Goal: Task Accomplishment & Management: Complete application form

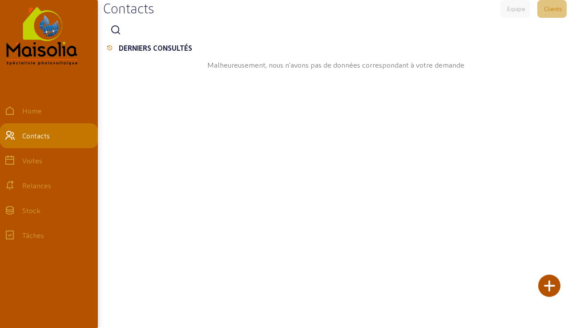
click at [552, 288] on div at bounding box center [549, 285] width 22 height 22
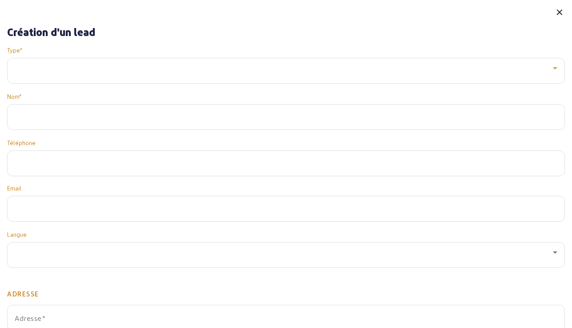
click at [107, 68] on div at bounding box center [284, 68] width 538 height 11
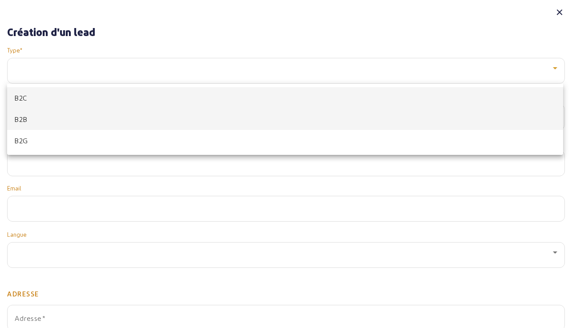
click at [95, 119] on mat-option "B2B" at bounding box center [285, 119] width 556 height 21
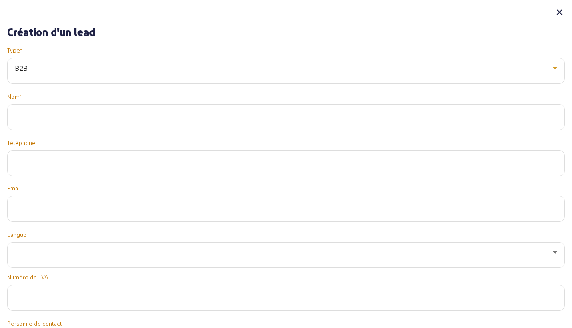
click at [97, 113] on input "text" at bounding box center [286, 114] width 543 height 11
type input "SCI [PERSON_NAME]"
click at [75, 165] on input "tel" at bounding box center [287, 163] width 540 height 11
click at [46, 164] on span "+32" at bounding box center [40, 163] width 13 height 8
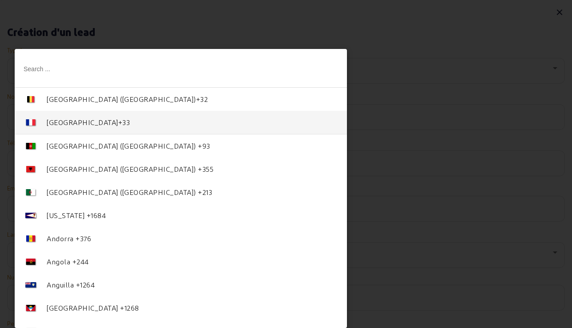
click at [64, 117] on div "France +33" at bounding box center [88, 122] width 83 height 11
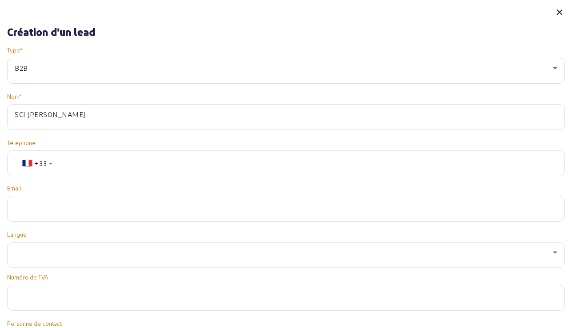
click at [87, 161] on input "tel" at bounding box center [287, 163] width 540 height 11
type input "677058560"
click at [60, 206] on input "email" at bounding box center [286, 206] width 543 height 11
paste input "mailto:[EMAIL_ADDRESS][DOMAIN_NAME]"
drag, startPoint x: 40, startPoint y: 205, endPoint x: -1, endPoint y: 207, distance: 41.0
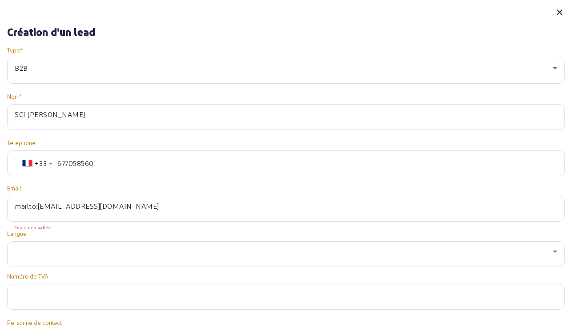
click at [0, 207] on html "Contacts Equipe Clients DERNIERS CONSULTÉS Malheureusement, nous n'avons pas de…" at bounding box center [286, 164] width 572 height 328
type input "[EMAIL_ADDRESS][DOMAIN_NAME]"
click at [56, 258] on div at bounding box center [286, 254] width 543 height 25
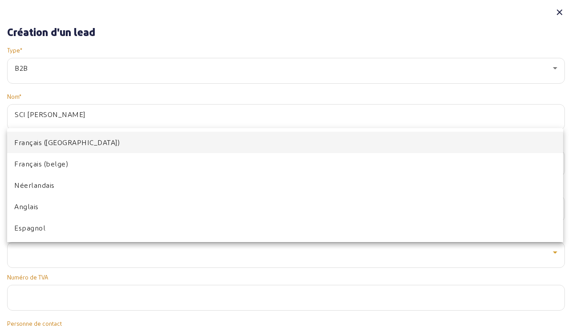
click at [74, 140] on mat-option "Français ([GEOGRAPHIC_DATA])" at bounding box center [285, 142] width 556 height 21
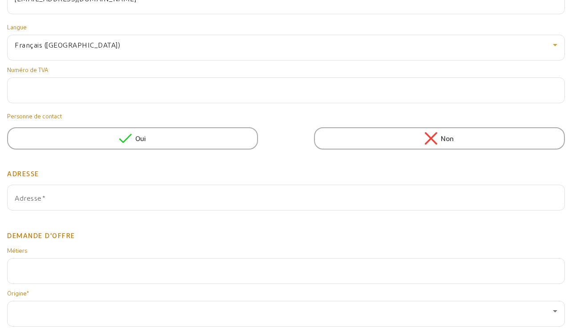
scroll to position [203, 0]
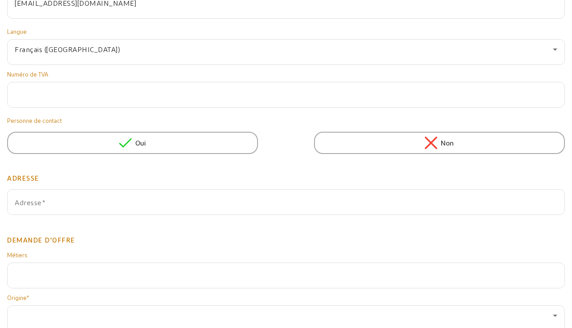
click at [137, 143] on span "Oui" at bounding box center [140, 142] width 11 height 11
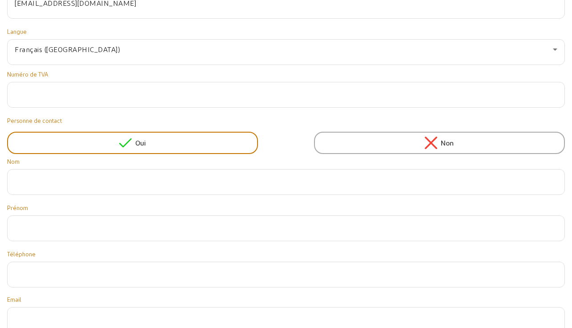
click at [76, 181] on input "text" at bounding box center [286, 179] width 543 height 11
type input "R"
type input "[PERSON_NAME]"
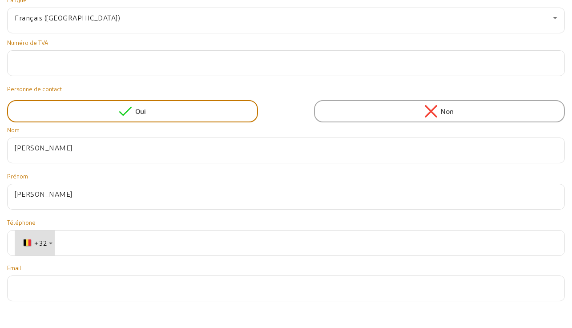
scroll to position [314, 0]
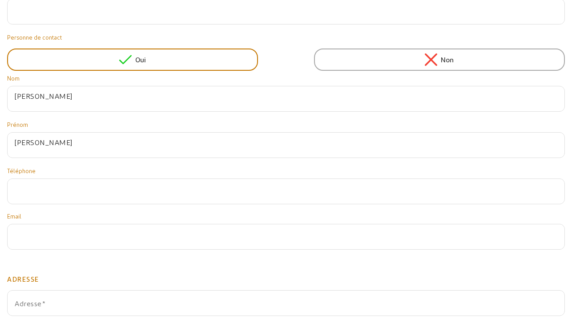
click at [437, 53] on div "Non" at bounding box center [439, 59] width 29 height 12
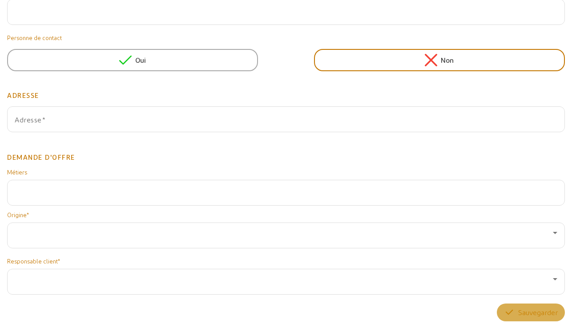
click at [86, 112] on div "Adresse" at bounding box center [286, 119] width 543 height 25
click at [100, 118] on input "Adresse" at bounding box center [286, 122] width 543 height 11
paste input "route des lacs - ZAC Pey de l'Ancre II 40660 MESSANGES"
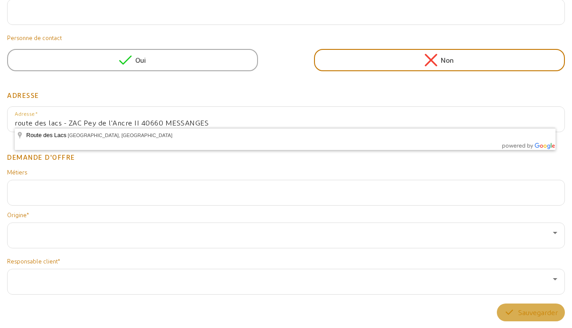
click at [242, 122] on input "route des lacs - ZAC Pey de l'Ancre II 40660 MESSANGES" at bounding box center [286, 122] width 543 height 11
click at [282, 95] on h2 "Adresse" at bounding box center [286, 89] width 558 height 24
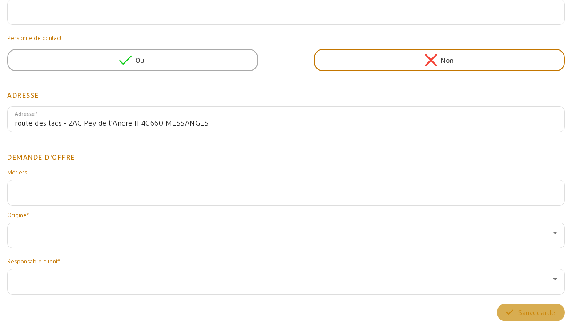
click at [82, 124] on input "route des lacs - ZAC Pey de l'Ancre II 40660 MESSANGES" at bounding box center [286, 122] width 543 height 11
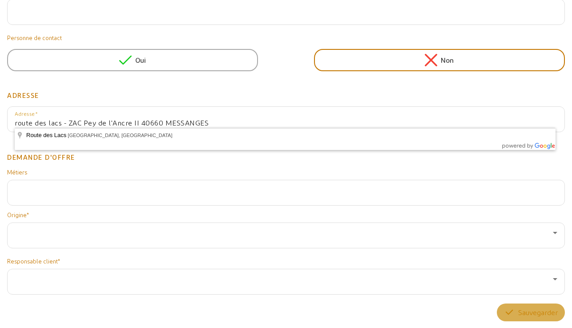
drag, startPoint x: 68, startPoint y: 122, endPoint x: 138, endPoint y: 125, distance: 69.9
click at [138, 125] on input "route des lacs - ZAC Pey de l'Ancre II 40660 MESSANGES" at bounding box center [286, 122] width 543 height 11
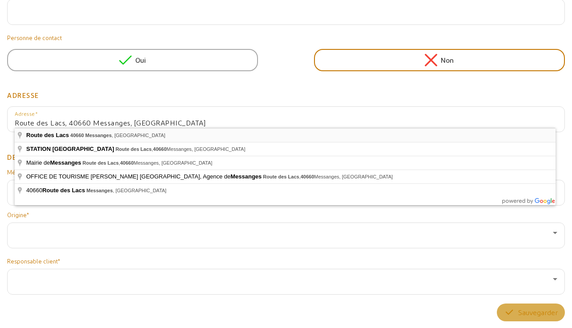
type input "Rte des Lacs, Messanges, [GEOGRAPHIC_DATA]"
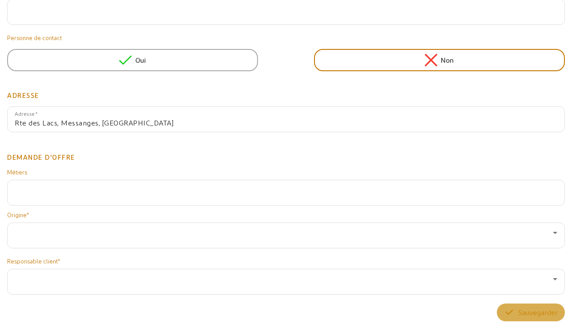
click at [79, 193] on div at bounding box center [286, 192] width 543 height 25
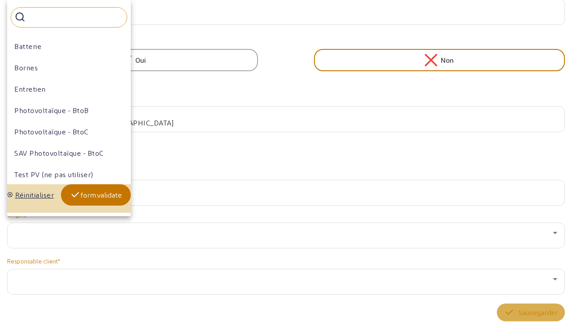
scroll to position [2, 0]
click at [79, 111] on div "Photovoltaïque - BtoB" at bounding box center [51, 109] width 75 height 11
click at [120, 197] on div "form.validate" at bounding box center [96, 194] width 52 height 11
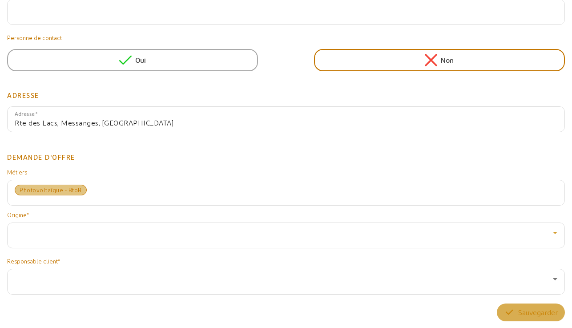
click at [73, 235] on div at bounding box center [284, 232] width 538 height 11
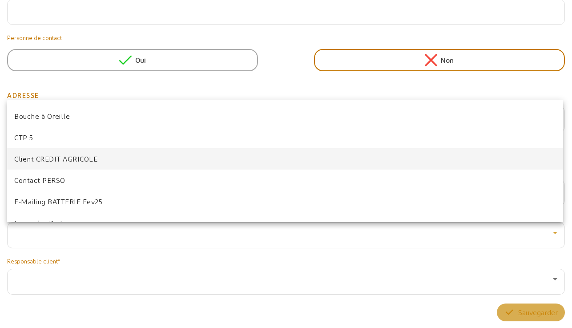
scroll to position [159, 0]
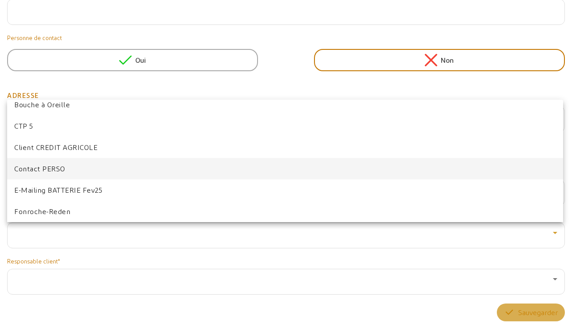
click at [63, 164] on span "Contact PERSO" at bounding box center [39, 168] width 51 height 11
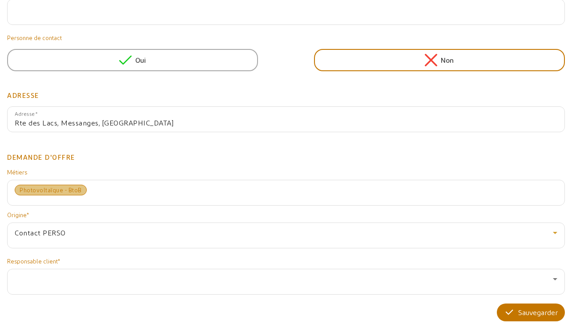
click at [86, 282] on div at bounding box center [284, 279] width 538 height 11
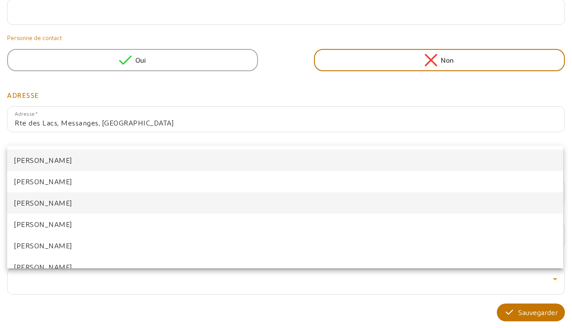
click at [93, 207] on mat-option "[PERSON_NAME]" at bounding box center [285, 202] width 556 height 21
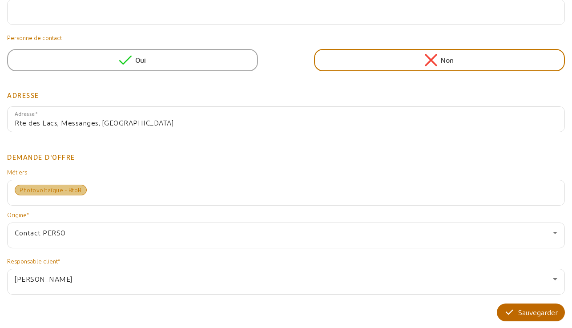
click at [529, 310] on div "Sauvegarder" at bounding box center [531, 312] width 54 height 11
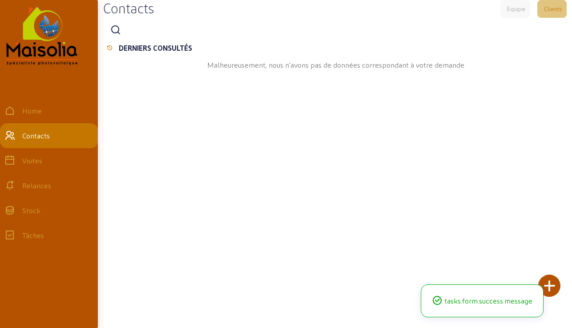
scroll to position [0, 0]
